Goal: Information Seeking & Learning: Learn about a topic

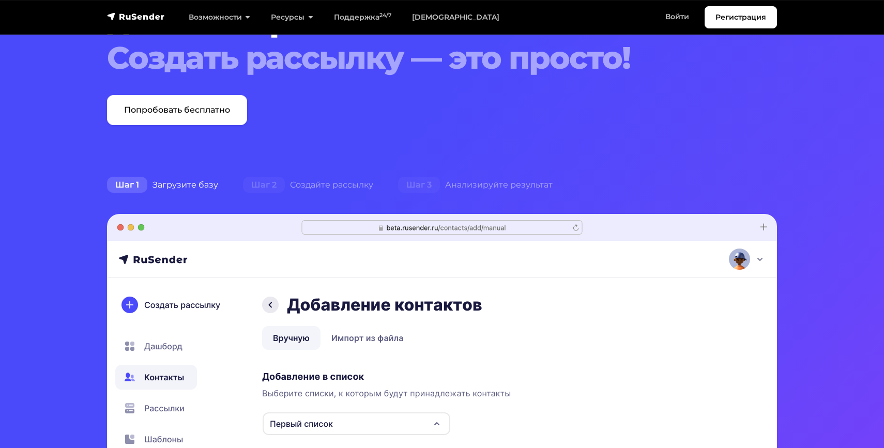
scroll to position [124, 0]
click at [426, 21] on link "[DEMOGRAPHIC_DATA]" at bounding box center [456, 17] width 108 height 21
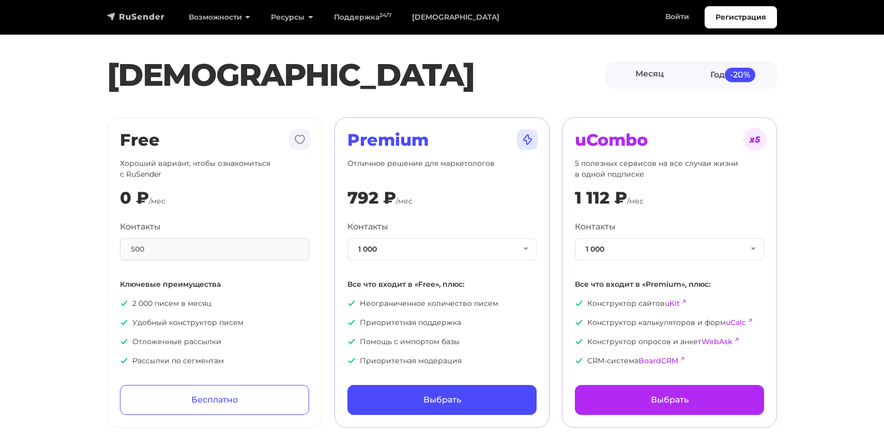
click at [145, 11] on img "navbar" at bounding box center [136, 16] width 58 height 10
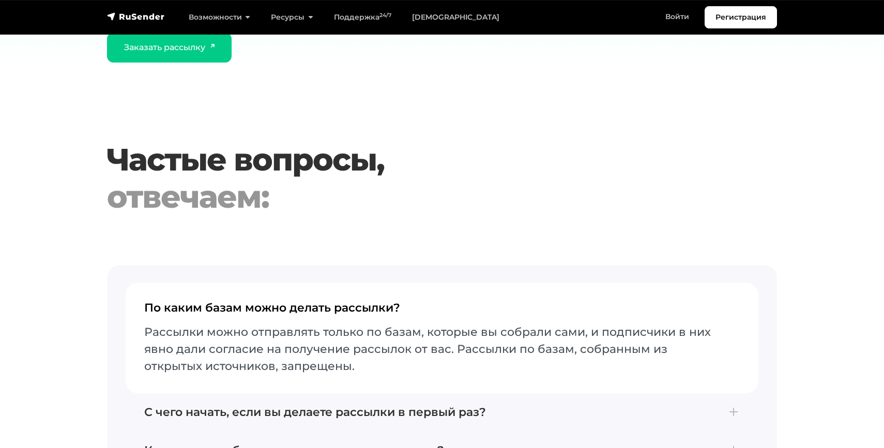
scroll to position [4111, 0]
